Goal: Navigation & Orientation: Understand site structure

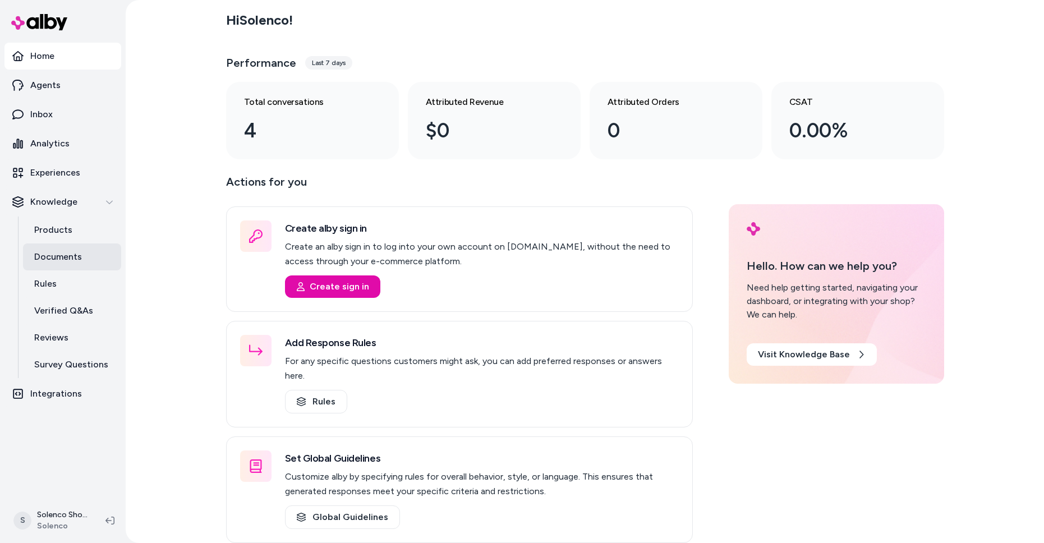
click at [58, 261] on p "Documents" at bounding box center [58, 256] width 48 height 13
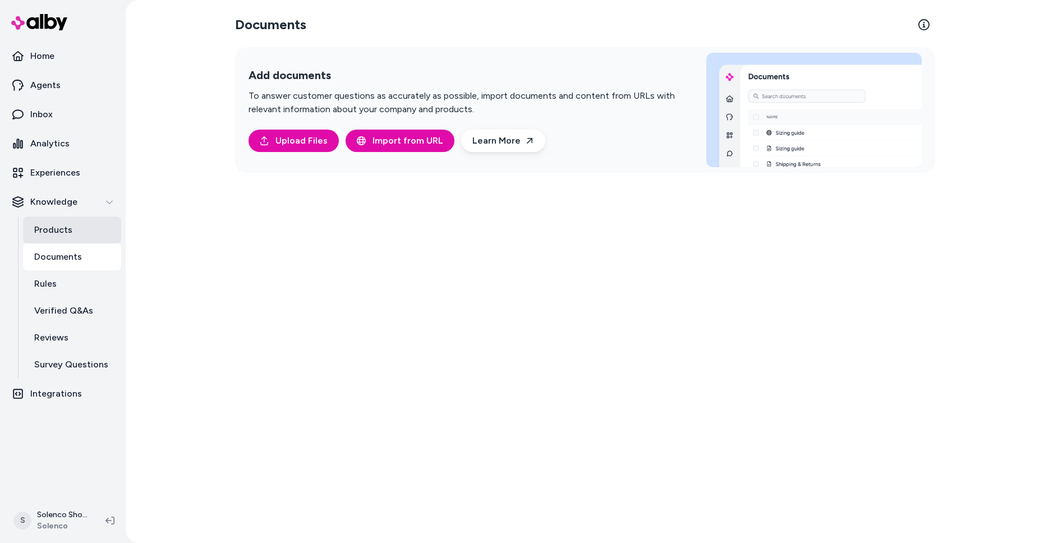
click at [61, 236] on p "Products" at bounding box center [53, 229] width 38 height 13
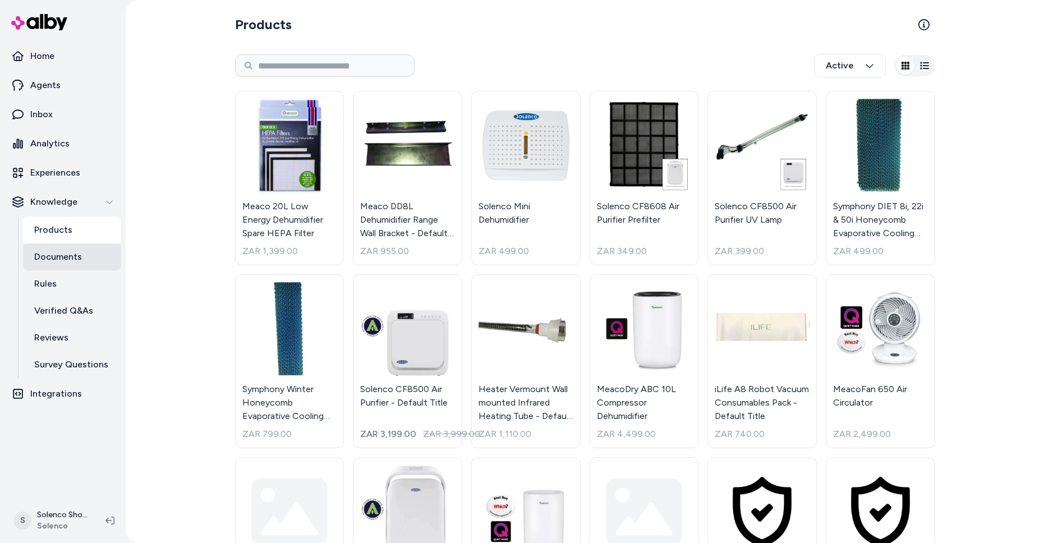
click at [74, 259] on p "Documents" at bounding box center [58, 256] width 48 height 13
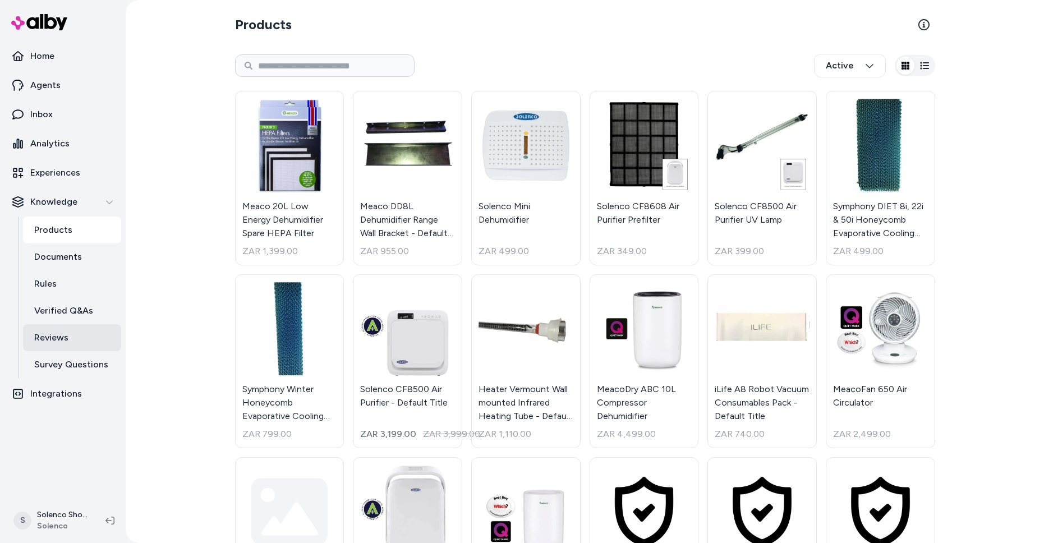
click at [49, 347] on link "Reviews" at bounding box center [72, 337] width 98 height 27
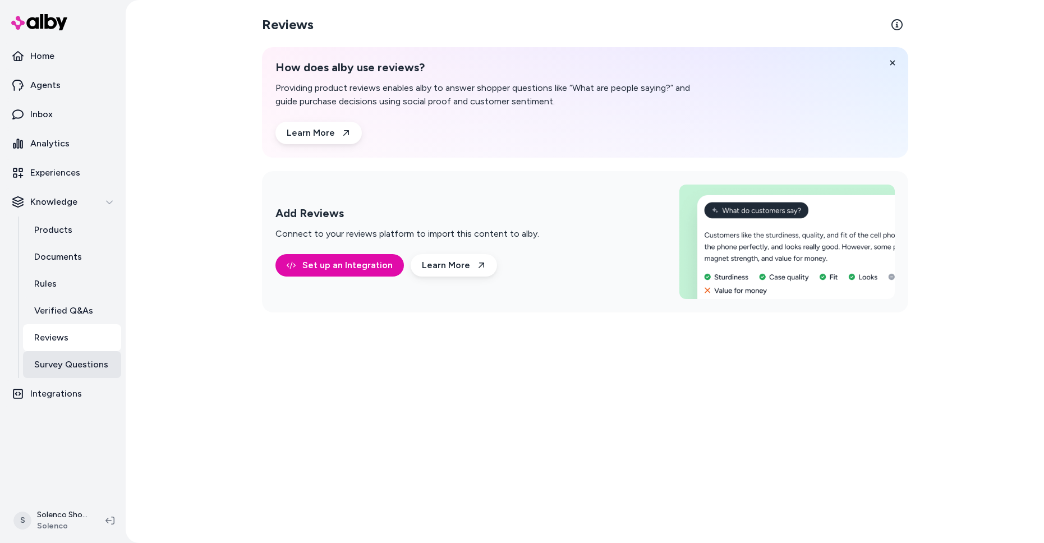
click at [65, 369] on p "Survey Questions" at bounding box center [71, 364] width 74 height 13
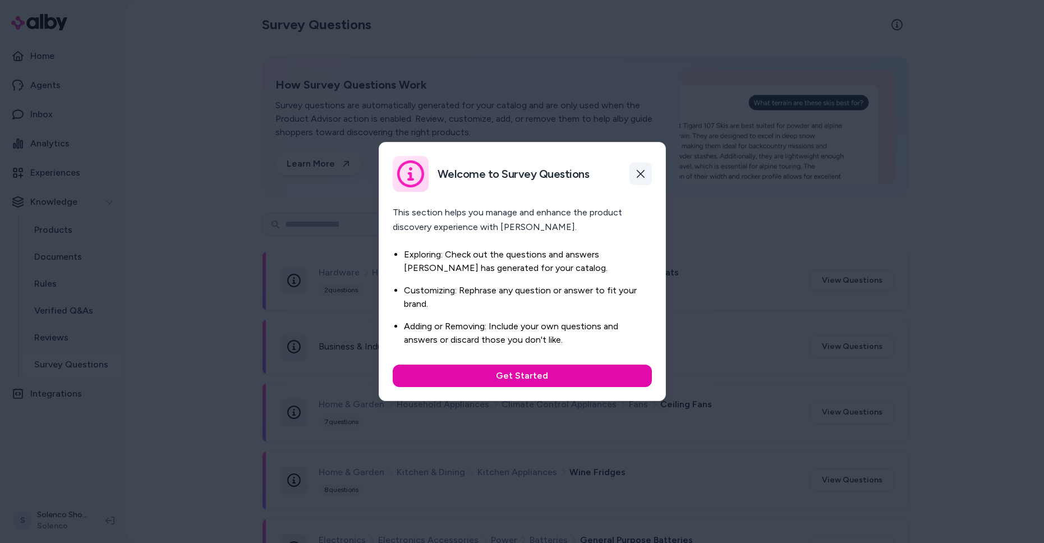
click at [644, 172] on icon "button" at bounding box center [640, 173] width 9 height 9
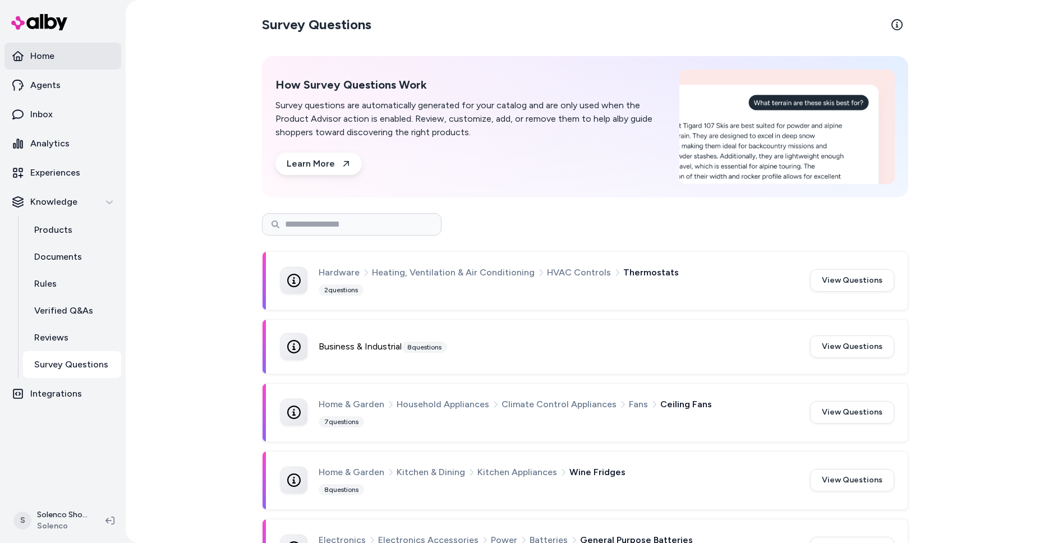
click at [48, 55] on p "Home" at bounding box center [42, 55] width 24 height 13
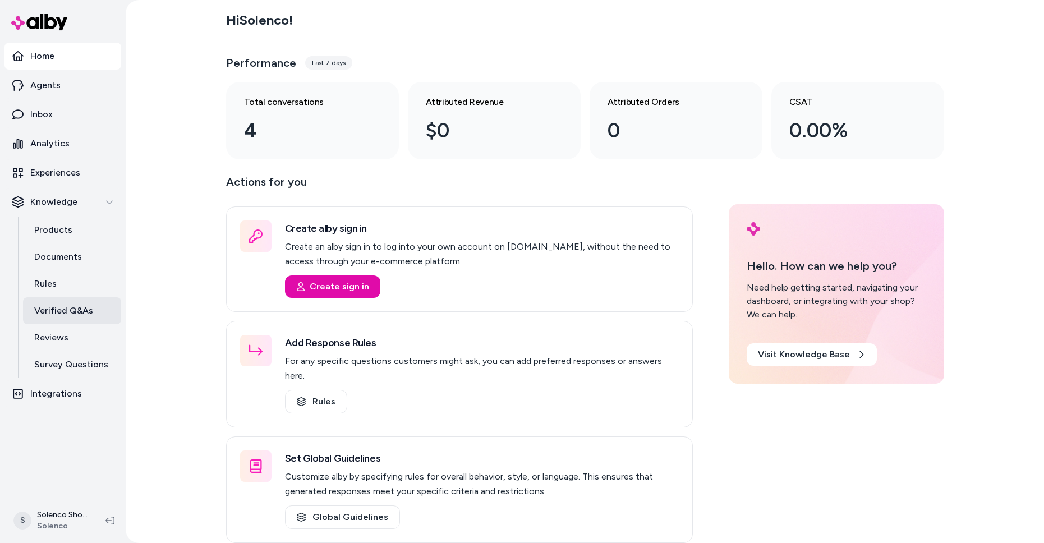
click at [70, 311] on p "Verified Q&As" at bounding box center [63, 310] width 59 height 13
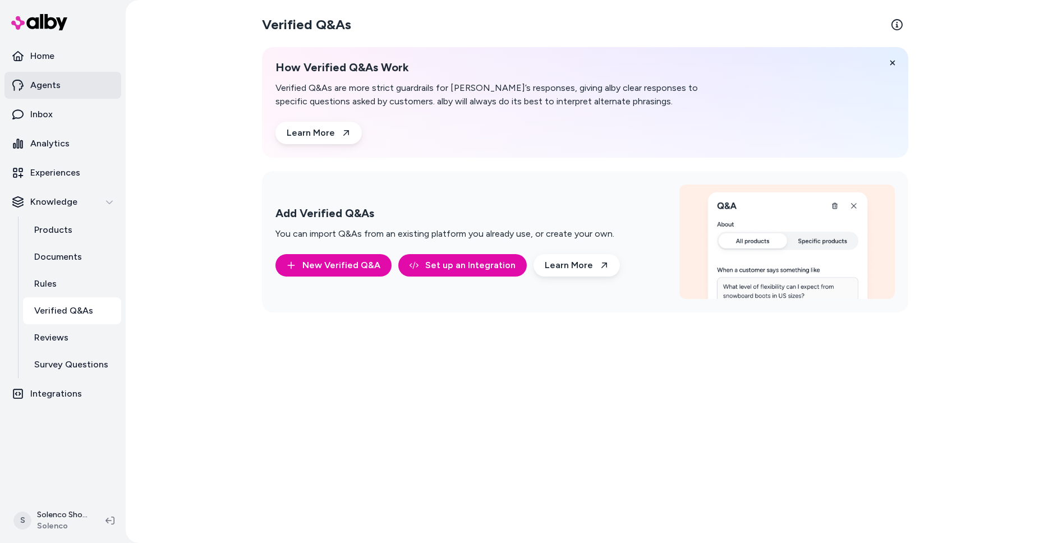
click at [61, 85] on link "Agents" at bounding box center [62, 85] width 117 height 27
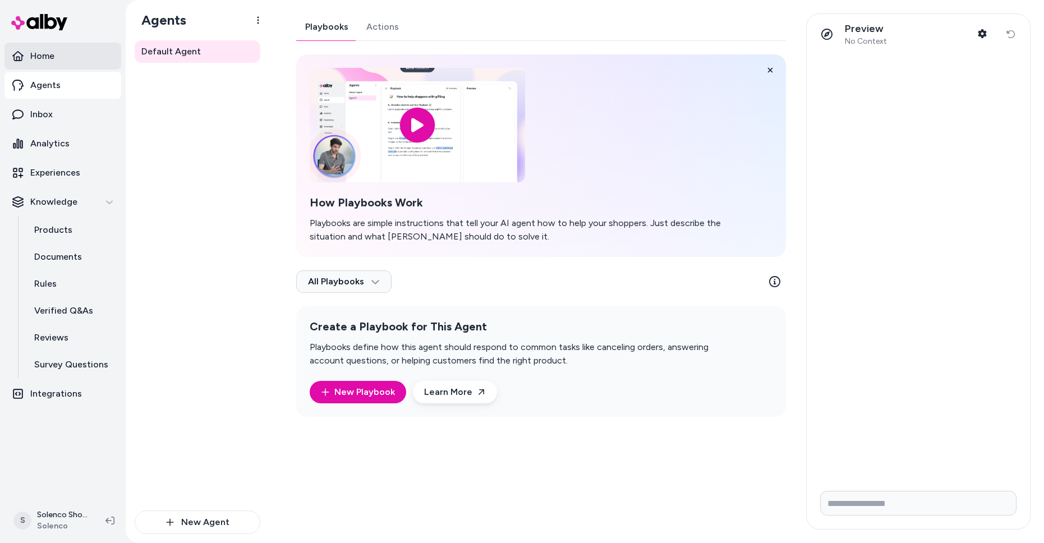
click at [37, 58] on p "Home" at bounding box center [42, 55] width 24 height 13
